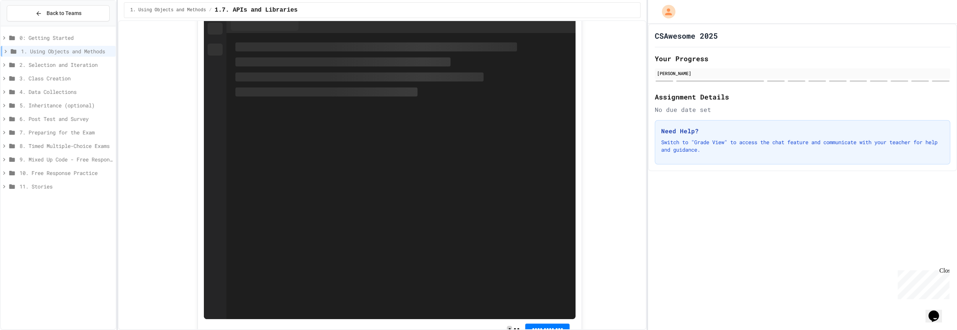
scroll to position [1488, 0]
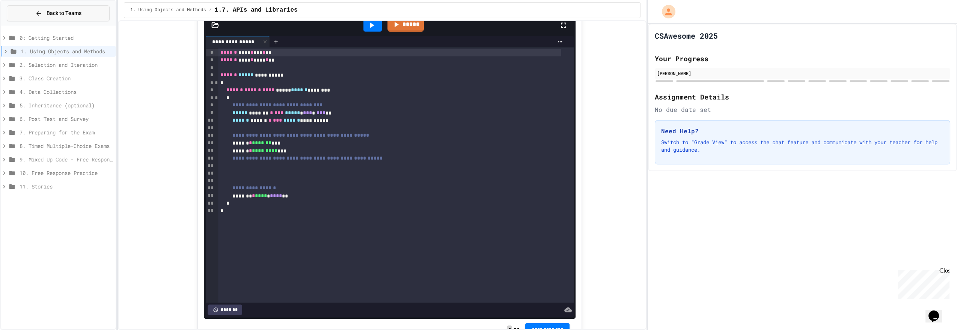
click at [51, 13] on span "Back to Teams" at bounding box center [64, 13] width 35 height 8
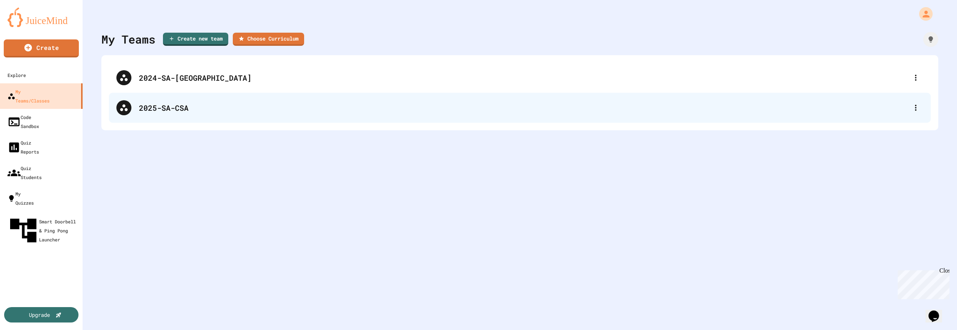
click at [165, 112] on div "2025-SA-CSA" at bounding box center [523, 107] width 769 height 11
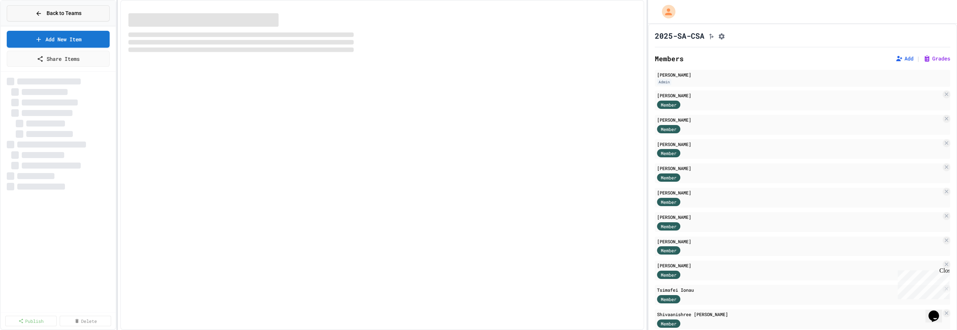
click at [51, 12] on span "Back to Teams" at bounding box center [64, 13] width 35 height 8
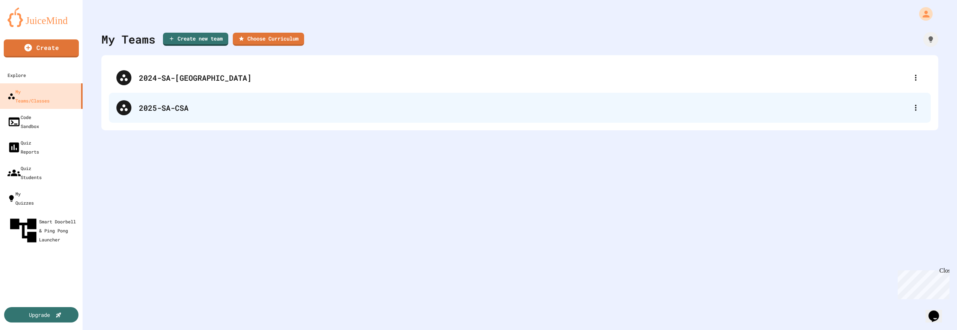
click at [148, 110] on div "2025-SA-CSA" at bounding box center [523, 107] width 769 height 11
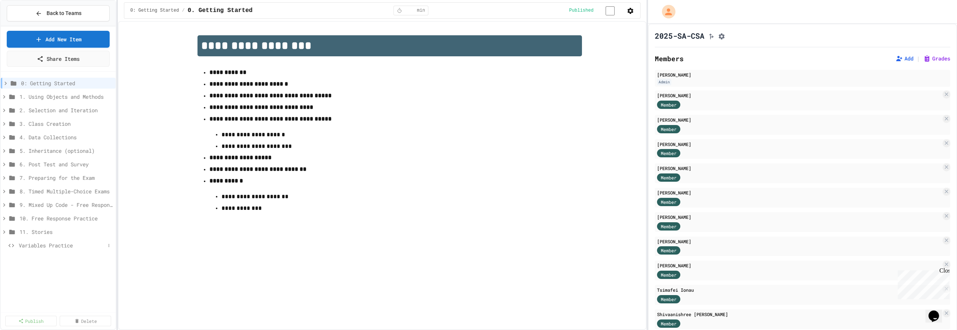
click at [58, 245] on span "Variables Practice" at bounding box center [62, 245] width 86 height 8
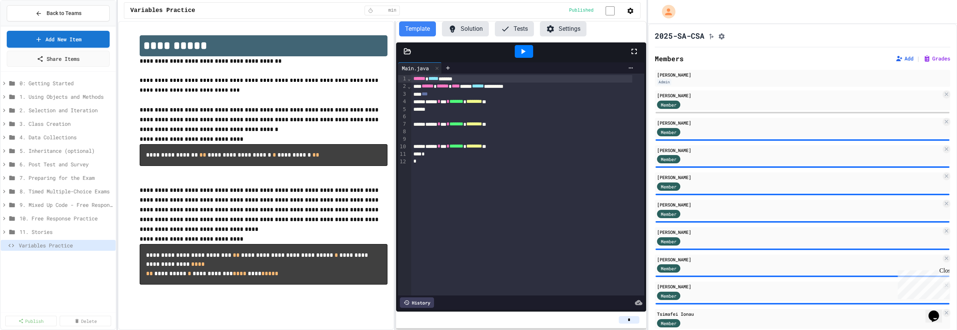
drag, startPoint x: 946, startPoint y: 271, endPoint x: 1838, endPoint y: 537, distance: 930.7
click at [946, 271] on div "Close" at bounding box center [943, 271] width 9 height 9
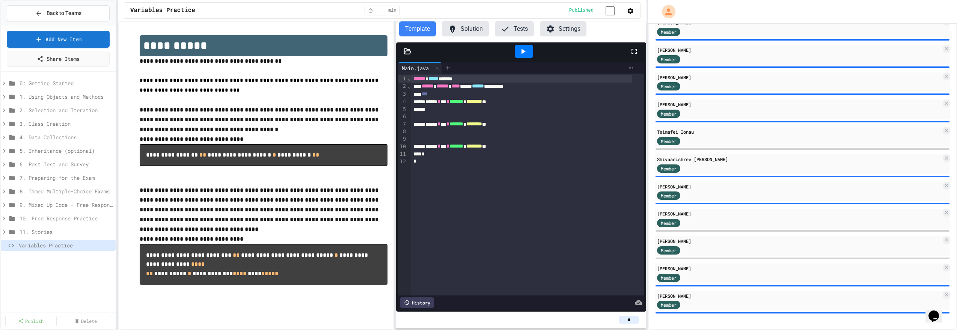
scroll to position [183, 0]
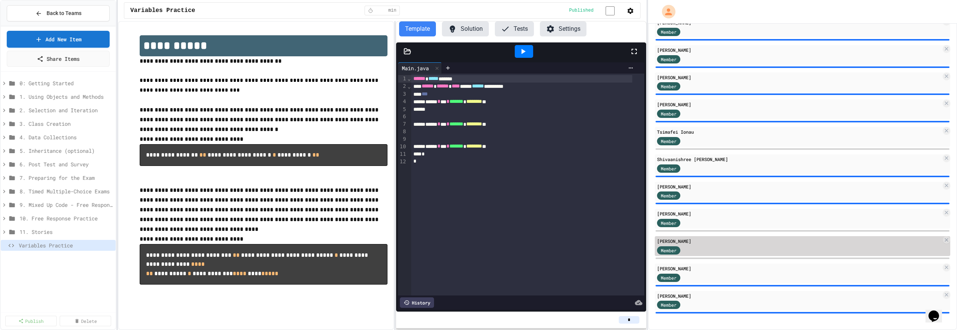
click at [734, 244] on div "[PERSON_NAME]" at bounding box center [799, 241] width 284 height 7
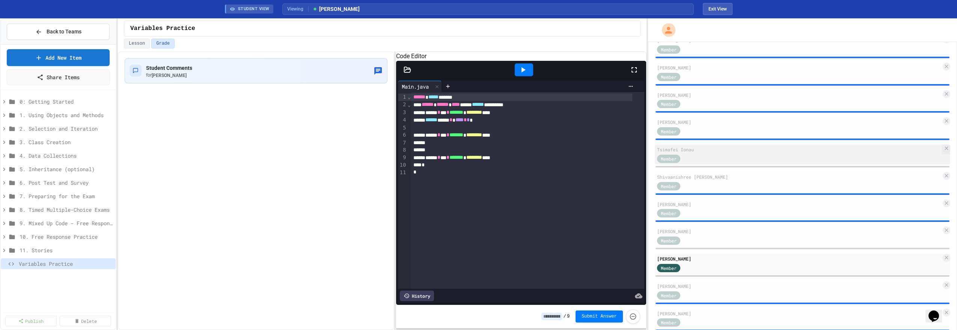
click at [714, 156] on div "Member" at bounding box center [799, 157] width 284 height 9
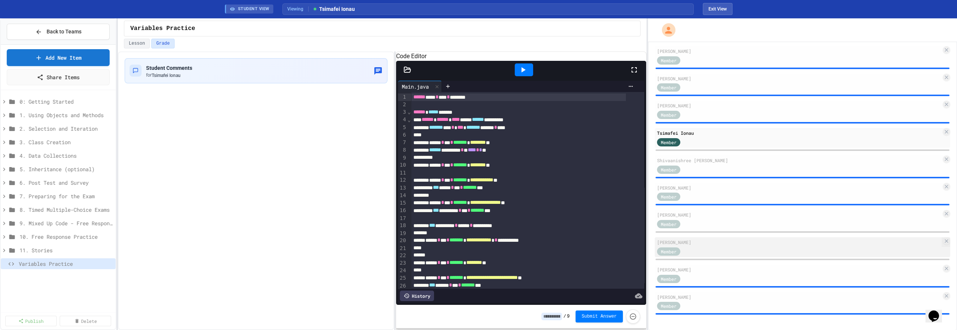
scroll to position [201, 0]
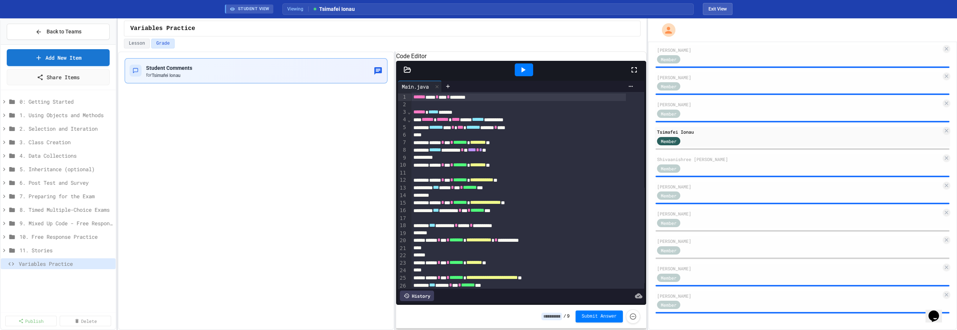
click at [380, 68] on icon "button" at bounding box center [377, 70] width 9 height 9
click at [145, 42] on button "Lesson" at bounding box center [137, 44] width 26 height 10
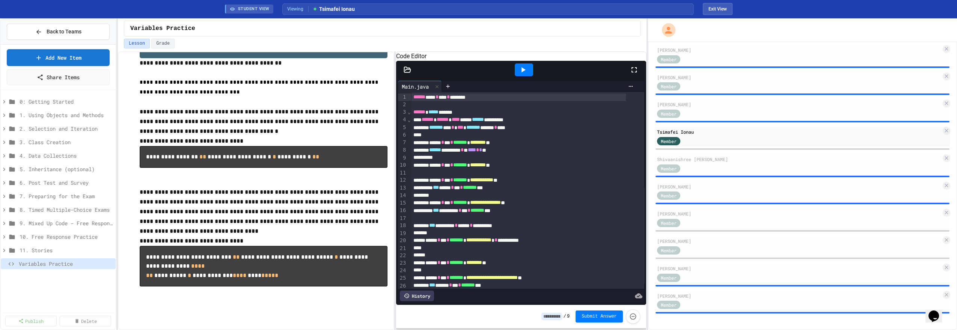
scroll to position [58, 0]
click at [520, 74] on icon at bounding box center [522, 69] width 9 height 9
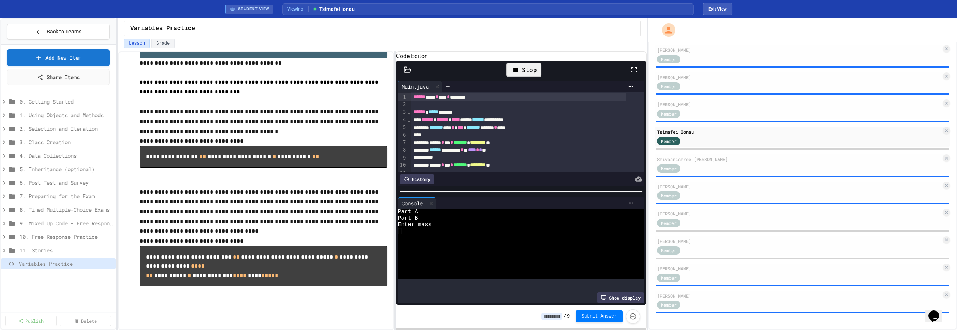
click at [438, 228] on div "Enter mass" at bounding box center [514, 224] width 233 height 6
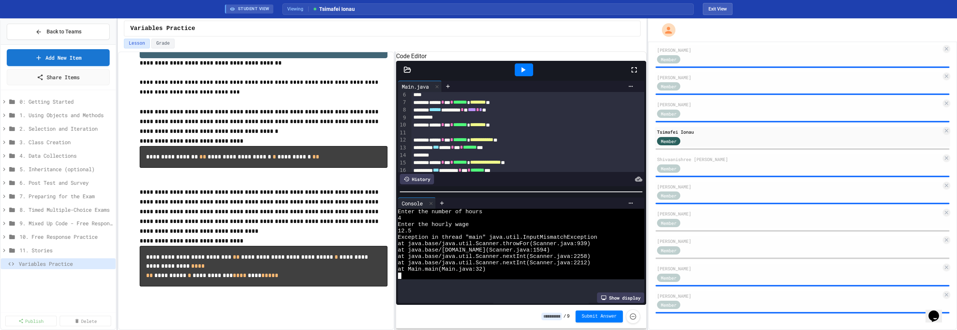
scroll to position [215, 0]
